Goal: Task Accomplishment & Management: Manage account settings

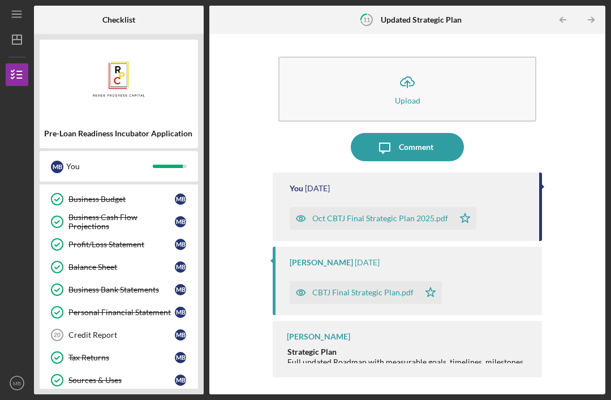
scroll to position [258, 0]
click at [136, 331] on div "Credit Report" at bounding box center [121, 335] width 106 height 9
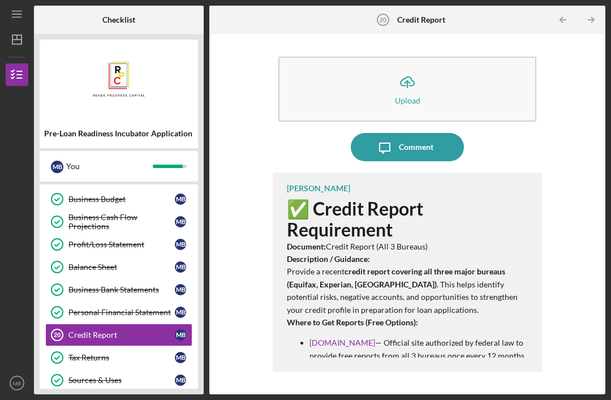
click at [421, 68] on icon "Icon/Upload" at bounding box center [407, 82] width 28 height 28
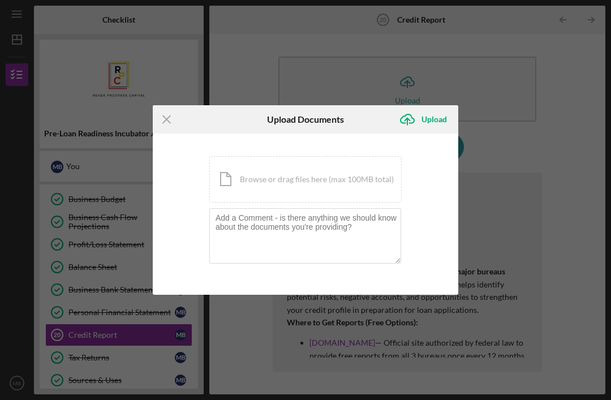
click at [321, 173] on div "Icon/Document Browse or drag files here (max 100MB total) Tap to choose files o…" at bounding box center [305, 179] width 192 height 46
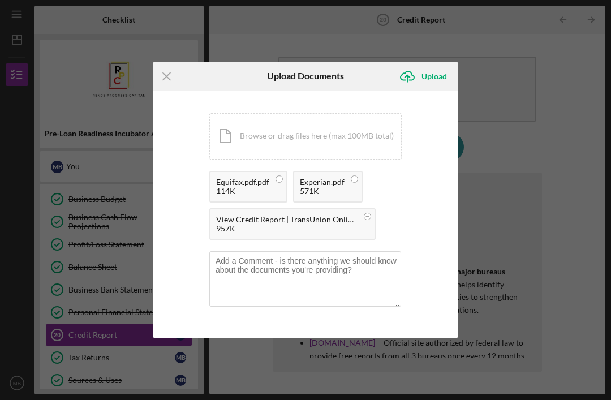
click at [443, 72] on div "Upload" at bounding box center [434, 76] width 25 height 23
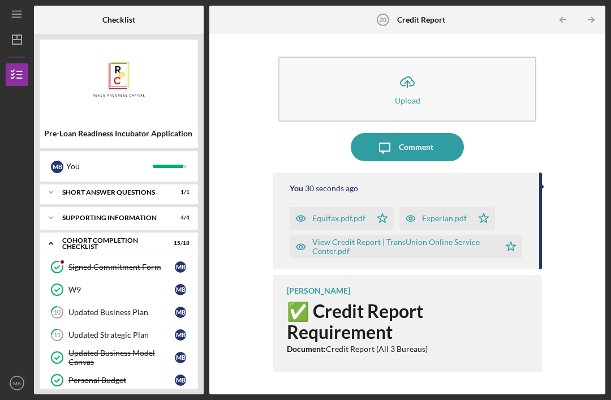
scroll to position [53, 0]
click at [156, 308] on div "Updated Business Plan" at bounding box center [121, 312] width 106 height 9
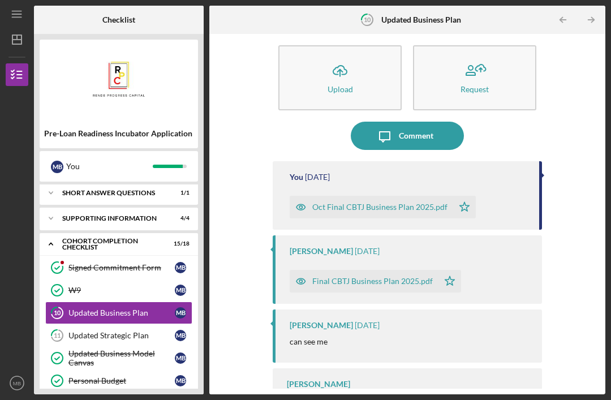
scroll to position [11, 0]
click at [525, 369] on div "[PERSON_NAME] Business Plan (Updated) Upload a finalized, updated business plan…" at bounding box center [407, 397] width 269 height 57
click at [522, 369] on div "[PERSON_NAME] Business Plan (Updated) Upload a finalized, updated business plan…" at bounding box center [407, 397] width 269 height 57
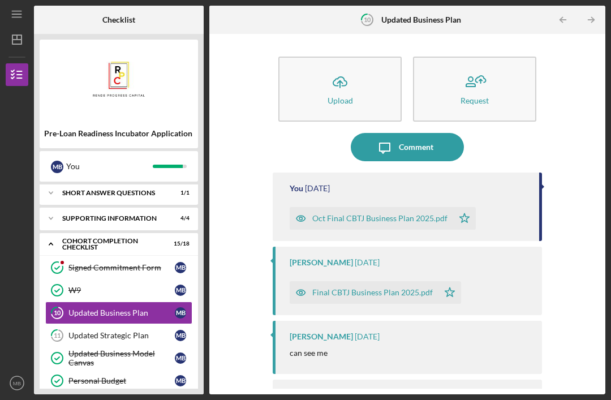
scroll to position [0, 0]
